Goal: Task Accomplishment & Management: Use online tool/utility

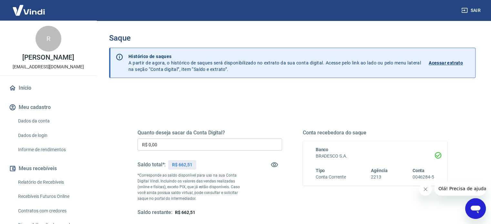
click at [210, 143] on input "R$ 0,00" at bounding box center [210, 145] width 145 height 12
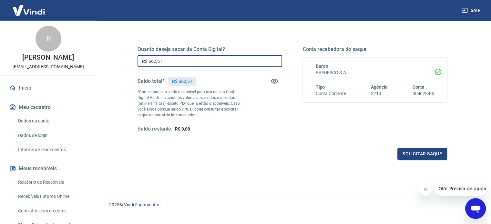
scroll to position [94, 0]
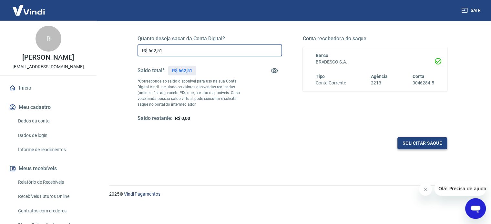
type input "R$ 662,51"
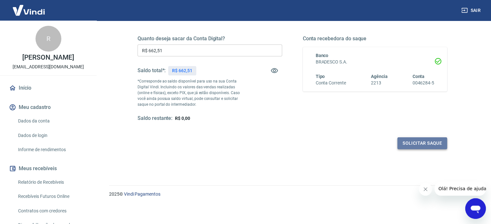
click at [421, 145] on button "Solicitar saque" at bounding box center [422, 144] width 50 height 12
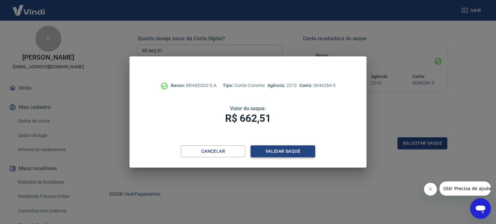
click at [288, 153] on button "Validar saque" at bounding box center [283, 152] width 65 height 12
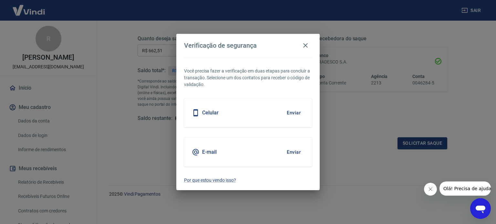
click at [267, 108] on div "Celular Enviar" at bounding box center [248, 112] width 128 height 29
click at [298, 112] on button "Enviar" at bounding box center [293, 113] width 21 height 14
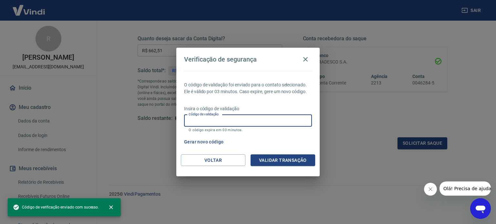
click at [262, 116] on input "Código de validação" at bounding box center [248, 121] width 128 height 12
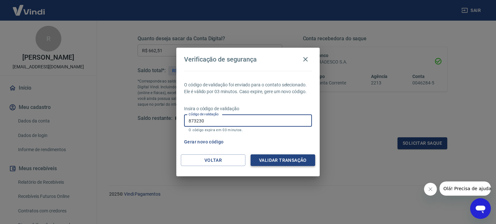
type input "873230"
click at [285, 159] on button "Validar transação" at bounding box center [283, 161] width 65 height 12
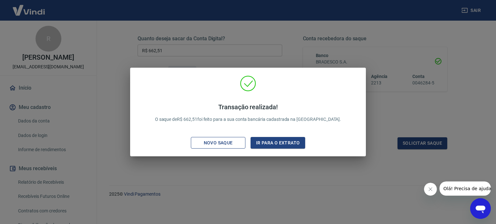
click at [232, 146] on div "Novo saque" at bounding box center [218, 143] width 45 height 8
